Goal: Task Accomplishment & Management: Manage account settings

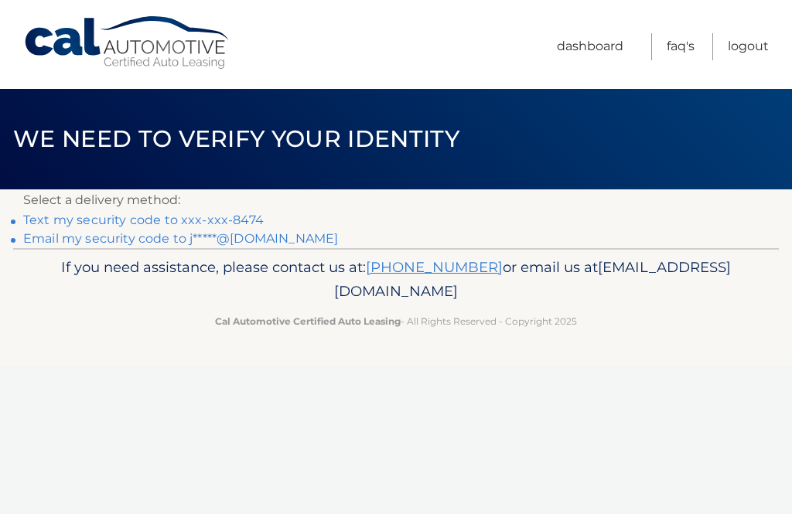
click at [254, 218] on link "Text my security code to xxx-xxx-8474" at bounding box center [143, 220] width 241 height 15
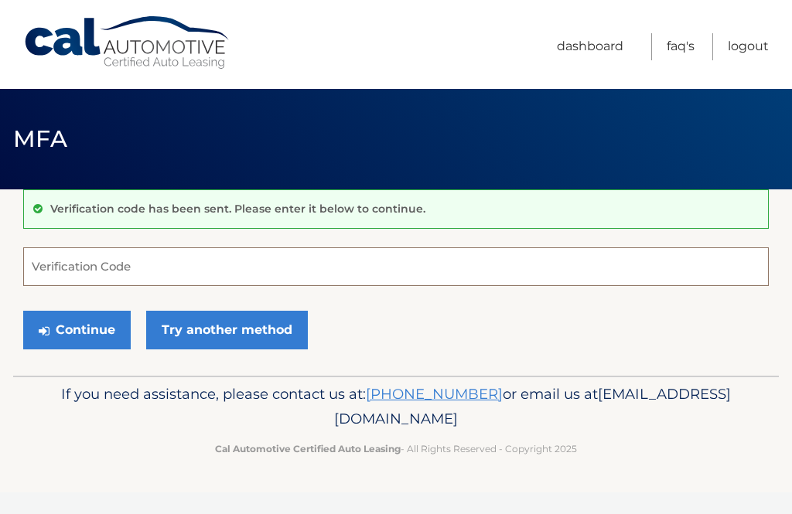
click at [128, 268] on input "Verification Code" at bounding box center [396, 267] width 746 height 39
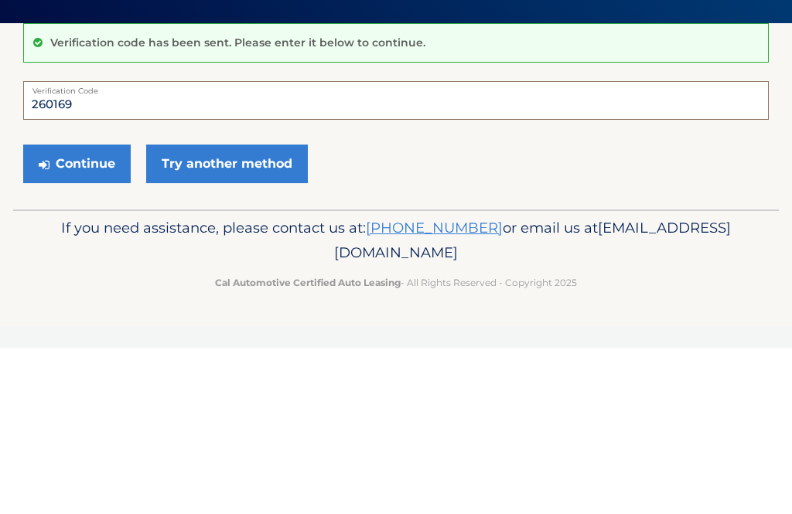
type input "260169"
click at [77, 311] on button "Continue" at bounding box center [77, 330] width 108 height 39
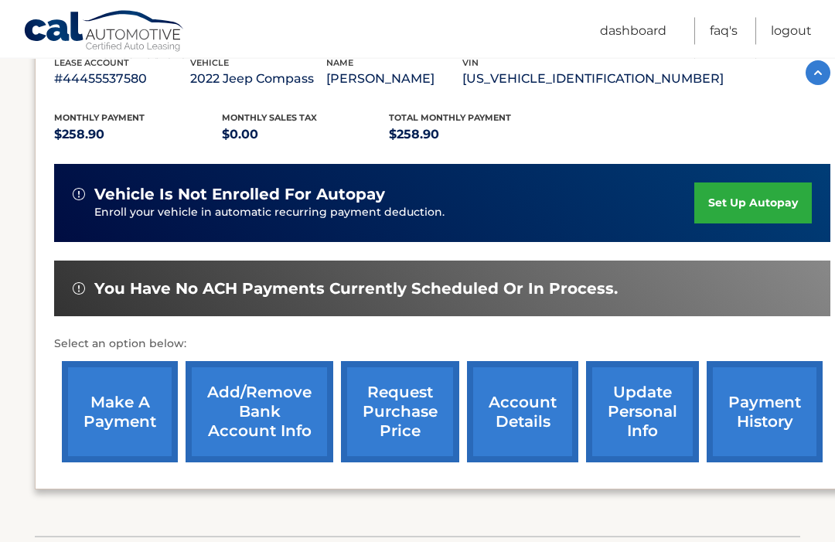
scroll to position [285, 0]
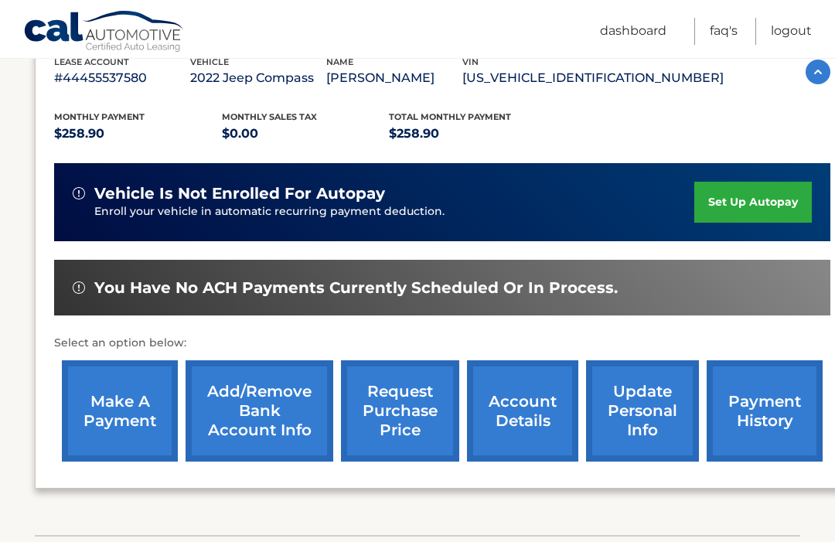
click at [128, 407] on link "make a payment" at bounding box center [120, 410] width 116 height 101
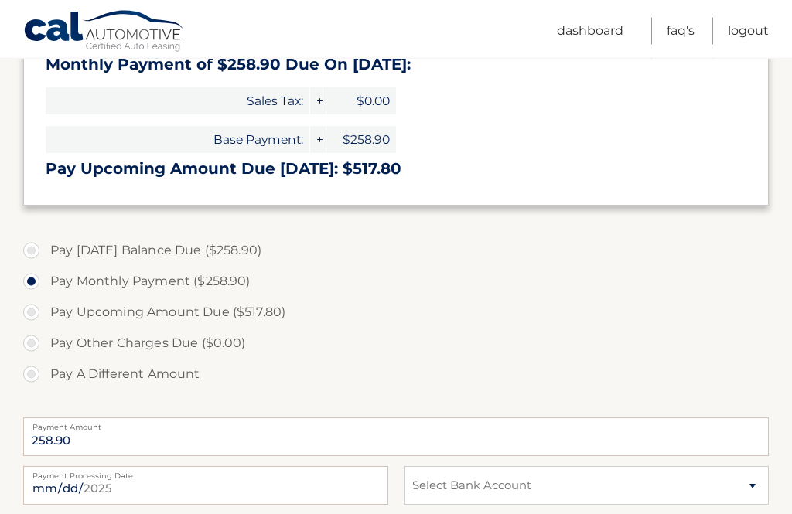
scroll to position [368, 0]
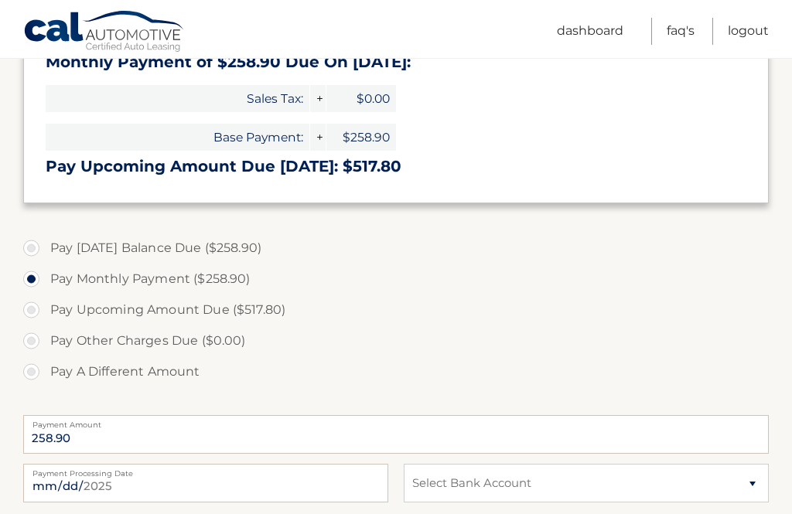
click at [31, 242] on label "Pay Today's Balance Due ($258.90)" at bounding box center [396, 248] width 746 height 31
click at [31, 242] on input "Pay Today's Balance Due ($258.90)" at bounding box center [36, 245] width 15 height 25
radio input "true"
click at [749, 483] on select "Select Bank Account Checking KEY BANK *****6866 Checking KEY BANK *****4475" at bounding box center [586, 483] width 365 height 39
select select "N2Y3NGM3YzctNWE1Zi00ZmEwLWI1OGUtYzNmOWQ0NjNmMTVj"
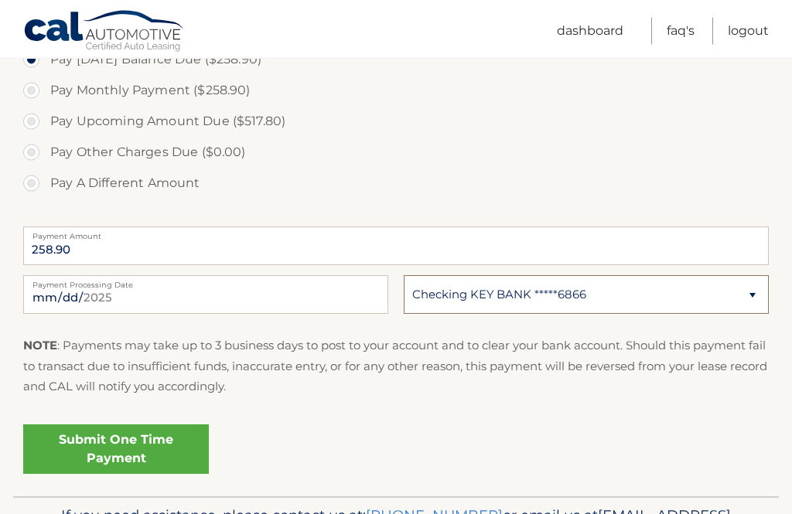
scroll to position [557, 0]
click at [120, 443] on link "Submit One Time Payment" at bounding box center [116, 450] width 186 height 50
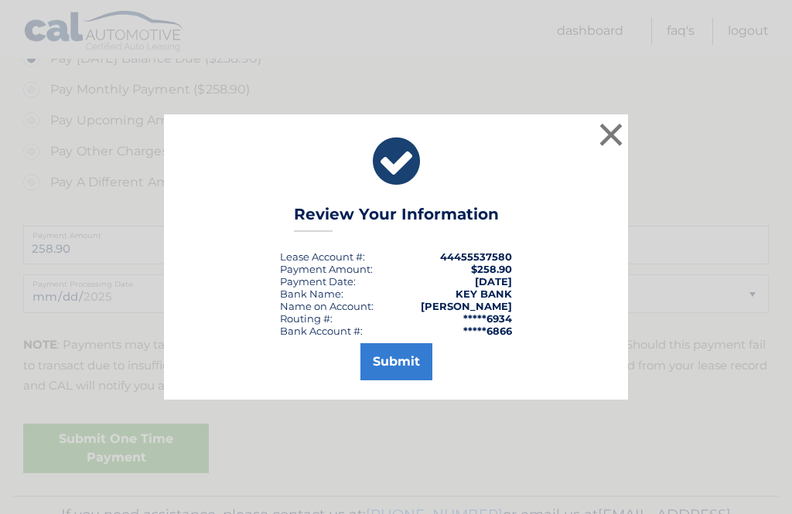
click at [396, 381] on button "Submit" at bounding box center [396, 361] width 72 height 37
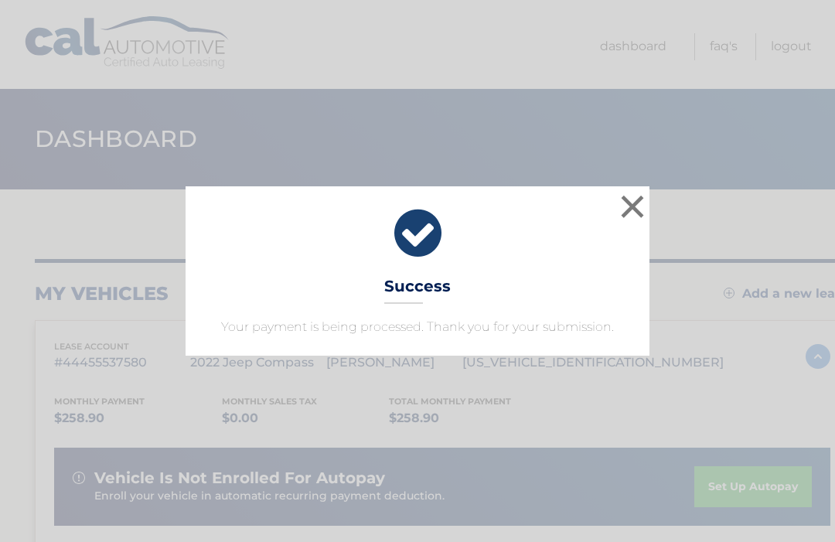
scroll to position [5, 0]
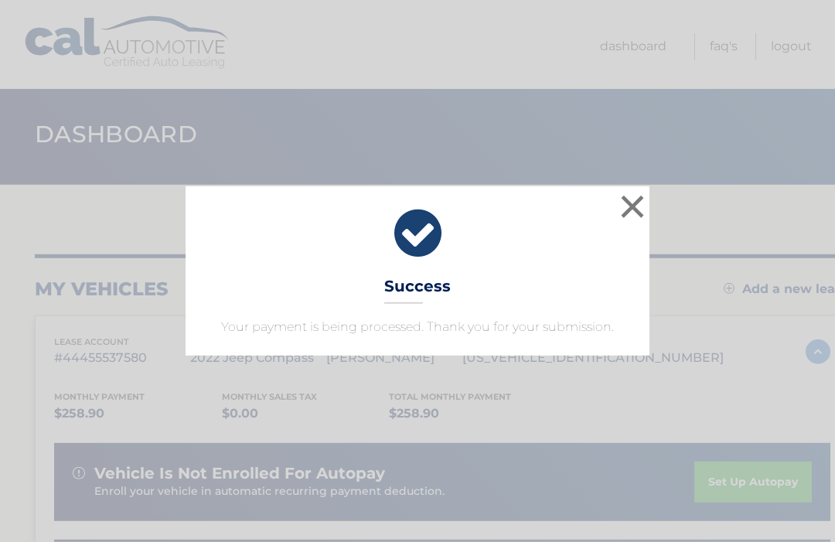
click at [637, 210] on button "×" at bounding box center [632, 206] width 31 height 31
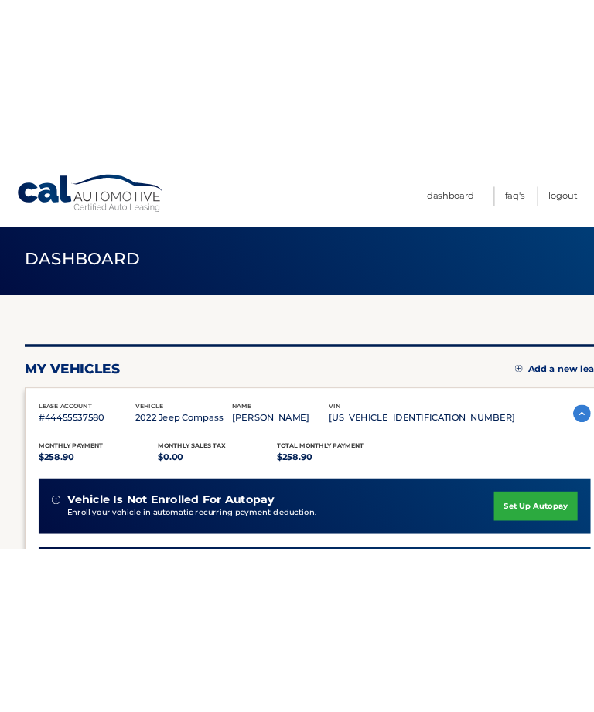
scroll to position [0, 0]
